Goal: Find specific page/section: Find specific page/section

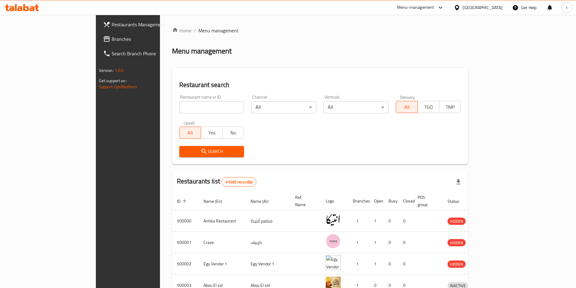
click at [494, 10] on div "[GEOGRAPHIC_DATA]" at bounding box center [482, 7] width 40 height 7
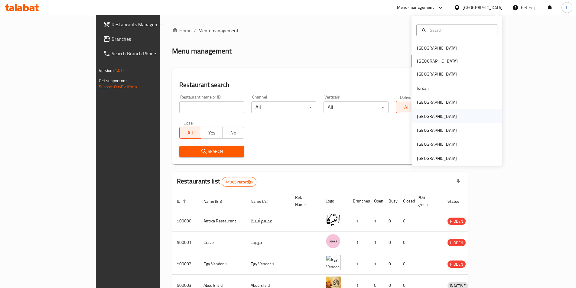
click at [423, 118] on div "[GEOGRAPHIC_DATA]" at bounding box center [437, 116] width 50 height 14
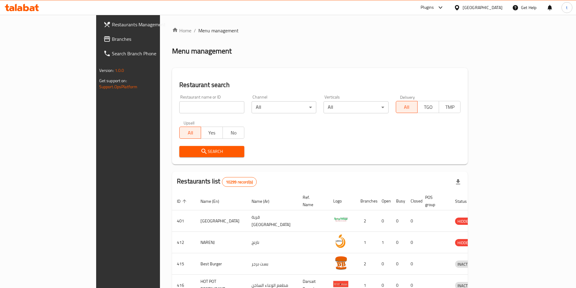
click at [179, 105] on input "search" at bounding box center [211, 107] width 65 height 12
paste input "777446"
type input "777446"
click at [112, 27] on span "Restaurants Management" at bounding box center [150, 24] width 76 height 7
